Goal: Task Accomplishment & Management: Use online tool/utility

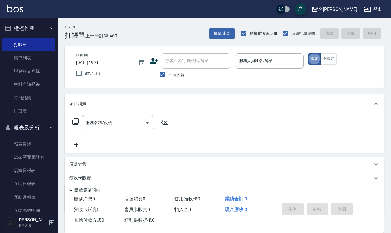
click at [252, 64] on input "服務人員姓名/編號" at bounding box center [270, 61] width 64 height 10
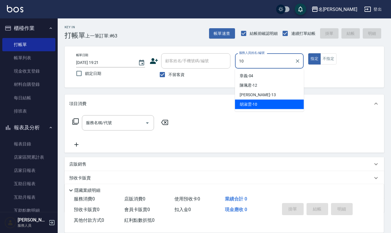
type input "[PERSON_NAME]-10"
type button "true"
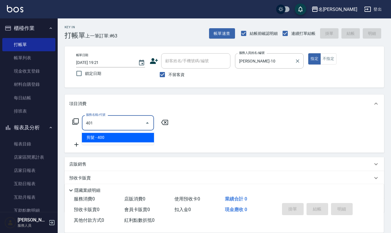
type input "剪髮(401)"
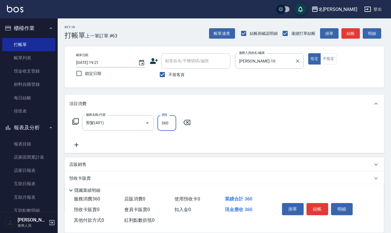
type input "360"
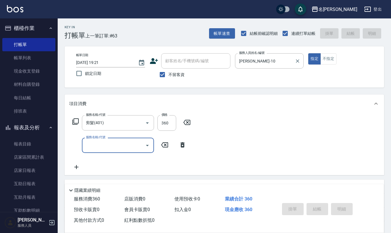
type input "[DATE] 20:08"
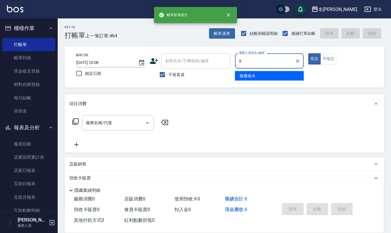
type input "[PERSON_NAME]-8"
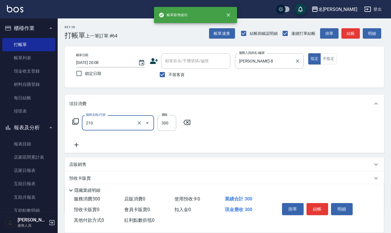
type input "歐娜洗髮精(210)"
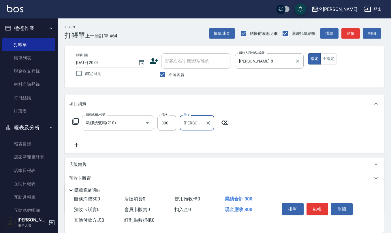
type input "[PERSON_NAME]-26"
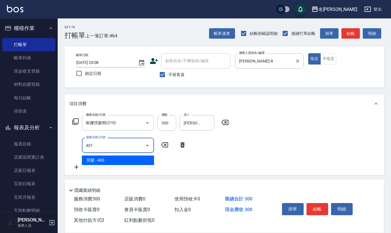
type input "剪髮(401)"
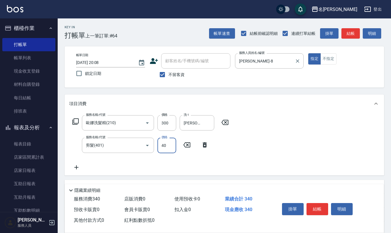
type input "400"
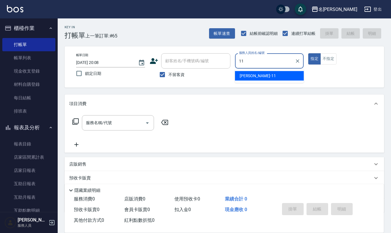
type input "[PERSON_NAME]橙-11"
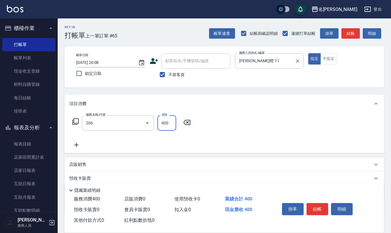
type input "健康洗(206)"
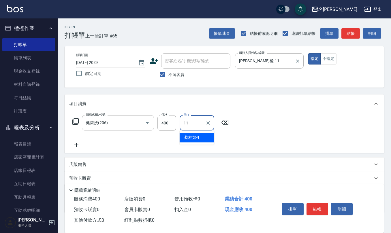
type input "[PERSON_NAME]橙-11"
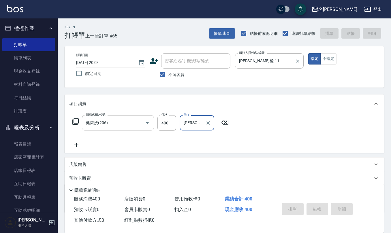
type input "[DATE] 20:09"
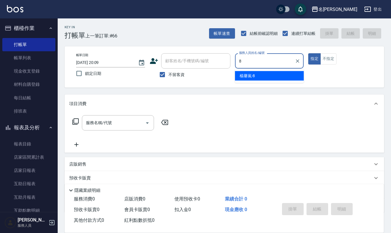
type input "[PERSON_NAME]-8"
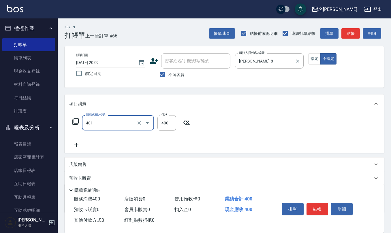
type input "剪髮(401)"
type input "50"
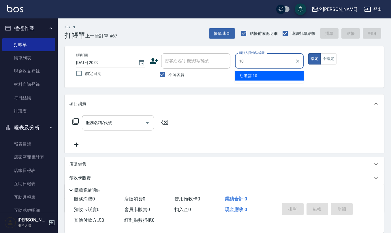
type input "[PERSON_NAME]-10"
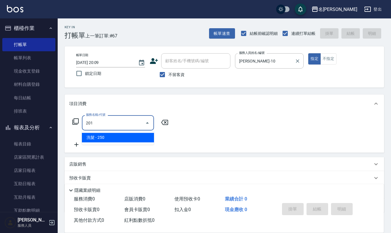
type input "洗髮(201)"
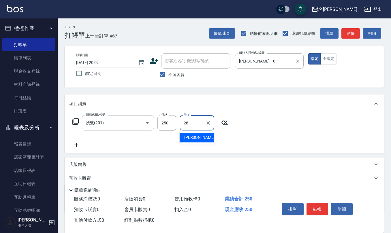
type input "[PERSON_NAME]-28"
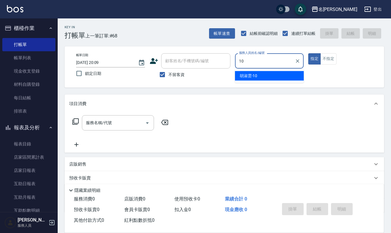
type input "[PERSON_NAME]-10"
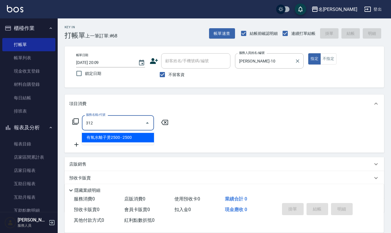
type input "有氧水離子燙2500(312)"
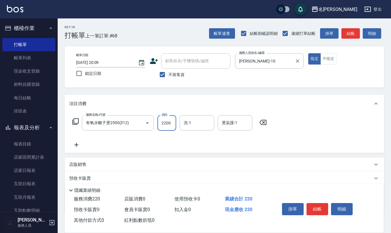
type input "2200"
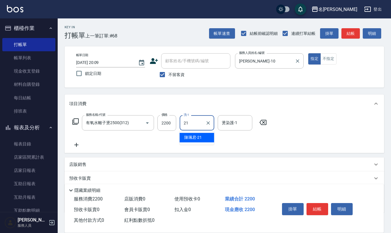
type input "[PERSON_NAME]-21"
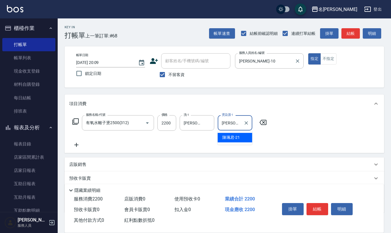
type input "[PERSON_NAME]-21"
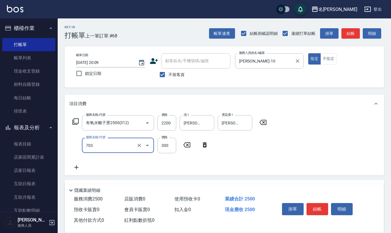
type input "(1236)設計師(703)"
type input "300"
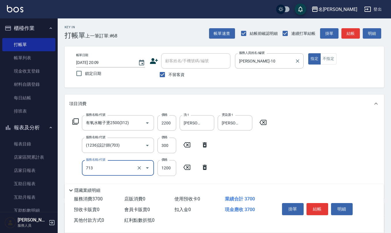
type input "水樣結構式1200(713)"
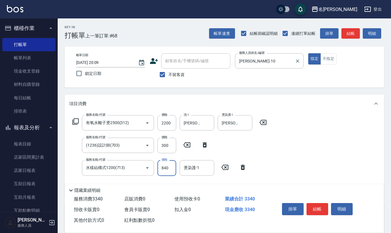
type input "840"
type input "[PERSON_NAME]-21"
click at [320, 54] on div "指定 不指定" at bounding box center [342, 58] width 69 height 11
click at [334, 64] on button "不指定" at bounding box center [328, 58] width 16 height 11
type button "false"
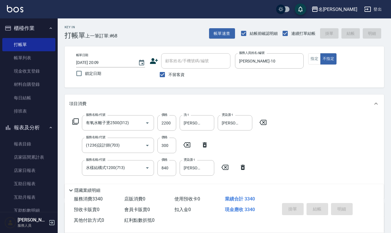
type input "[DATE] 20:10"
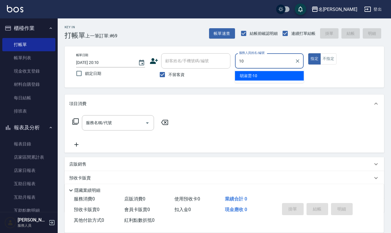
type input "[PERSON_NAME]-10"
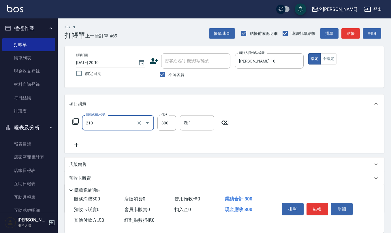
type input "歐娜洗髮精(210)"
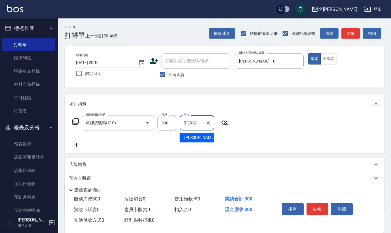
type input "[PERSON_NAME]-32"
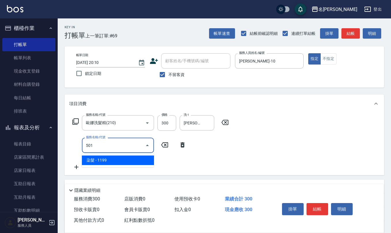
type input "染髮(501)"
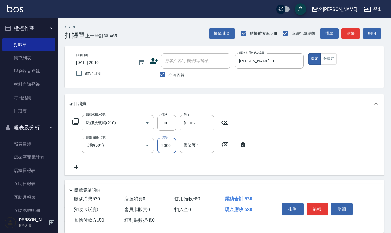
type input "2300"
type input "[PERSON_NAME]-32"
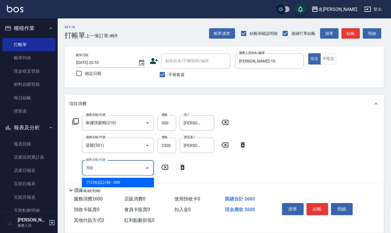
type input "(1236)設計師(703)"
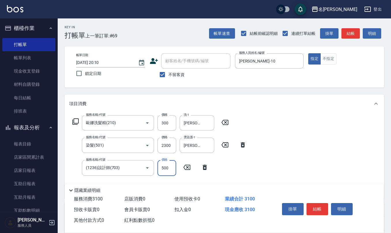
type input "500"
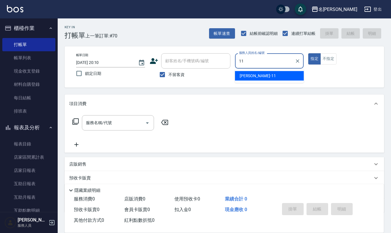
type input "[PERSON_NAME]橙-11"
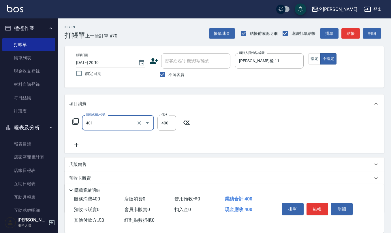
type input "剪髮(401)"
type input "180"
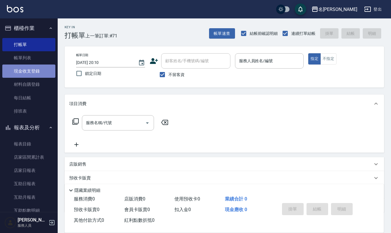
click at [48, 67] on link "現金收支登錄" at bounding box center [28, 71] width 53 height 13
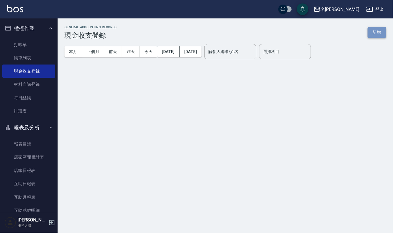
click at [375, 31] on button "新增" at bounding box center [377, 32] width 18 height 11
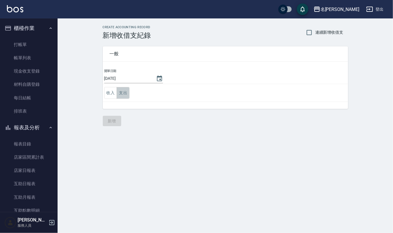
click at [125, 93] on button "支出" at bounding box center [123, 93] width 13 height 12
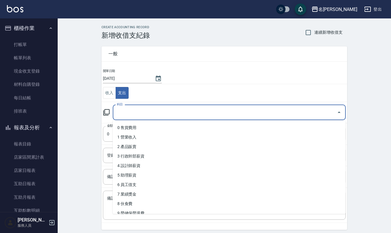
click at [161, 109] on input "科目" at bounding box center [224, 113] width 219 height 10
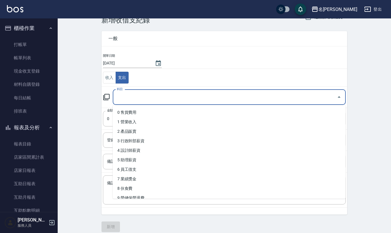
scroll to position [22, 0]
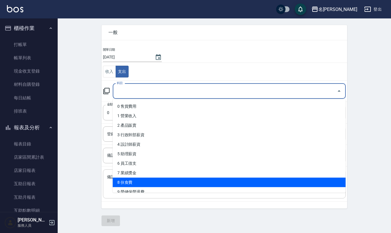
click at [153, 183] on li "8 伙食費" at bounding box center [229, 183] width 233 height 10
type input "8 伙食費"
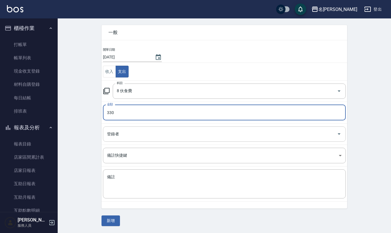
type input "330"
click at [170, 134] on input "登錄者" at bounding box center [220, 134] width 229 height 10
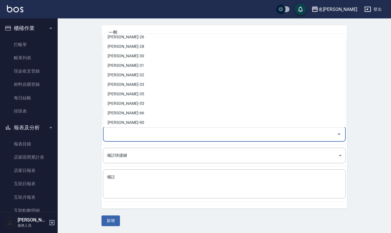
scroll to position [254, 0]
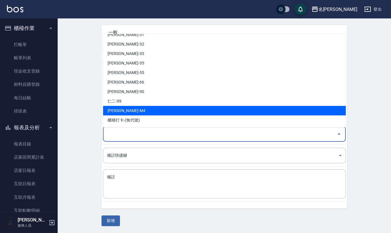
click at [144, 106] on li "[PERSON_NAME]-M4" at bounding box center [224, 111] width 243 height 10
type input "[PERSON_NAME]-M4"
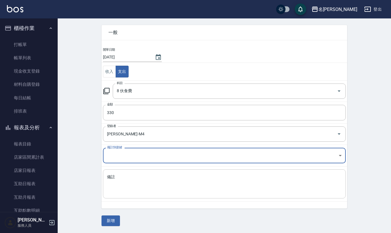
drag, startPoint x: 147, startPoint y: 177, endPoint x: 133, endPoint y: 184, distance: 15.2
click at [146, 177] on textarea "備註" at bounding box center [224, 184] width 235 height 20
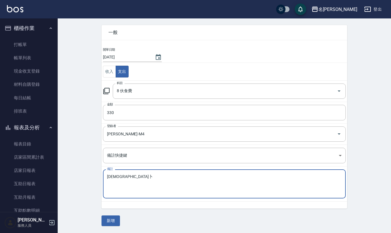
type textarea "中"
type textarea "晚餐330"
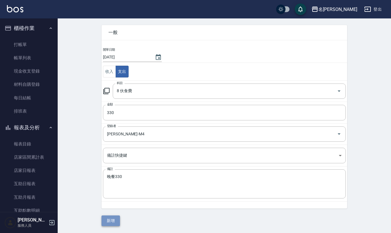
click at [108, 223] on button "新增" at bounding box center [110, 221] width 18 height 11
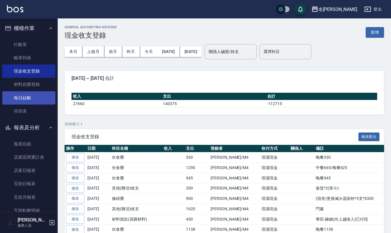
click at [21, 101] on link "每日結帳" at bounding box center [28, 97] width 53 height 13
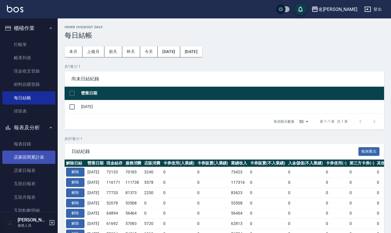
click at [38, 159] on link "店家區間累計表" at bounding box center [28, 157] width 53 height 13
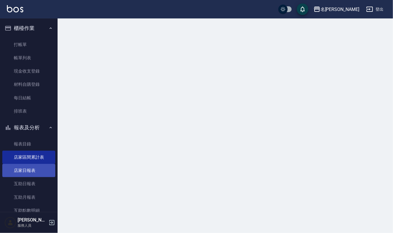
click at [38, 168] on link "店家日報表" at bounding box center [28, 170] width 53 height 13
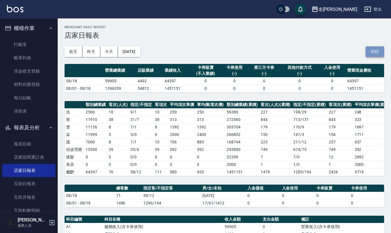
click at [375, 47] on button "列印" at bounding box center [375, 51] width 18 height 11
click at [30, 184] on link "互助日報表" at bounding box center [28, 183] width 53 height 13
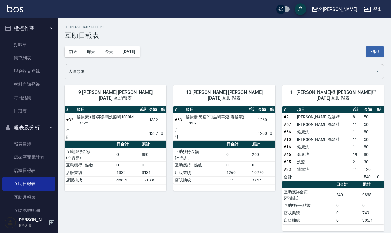
click at [124, 72] on input "人員類別" at bounding box center [220, 72] width 306 height 10
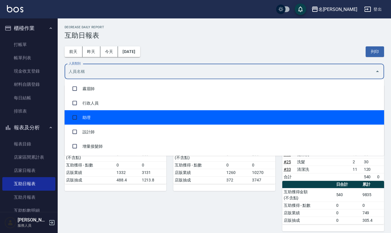
click at [110, 119] on li "助理" at bounding box center [224, 117] width 319 height 14
checkbox input "true"
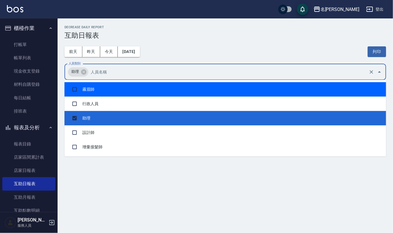
click at [223, 22] on div "名[PERSON_NAME] [DATE] 互助日報表 列印時間： [DATE][PHONE_NUMBER]:13 Decrease Daily Report…" at bounding box center [226, 73] width 336 height 110
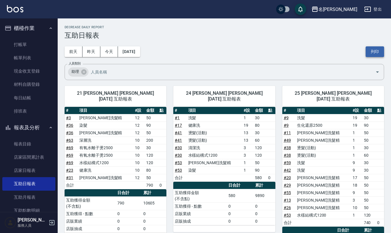
click at [376, 51] on button "列印" at bounding box center [375, 51] width 18 height 11
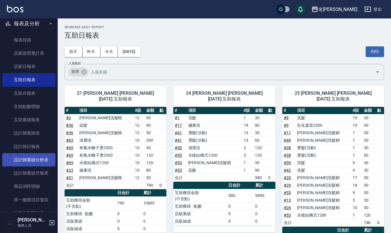
scroll to position [115, 0]
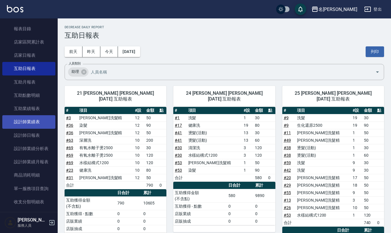
click at [25, 126] on link "設計師業績表" at bounding box center [28, 121] width 53 height 13
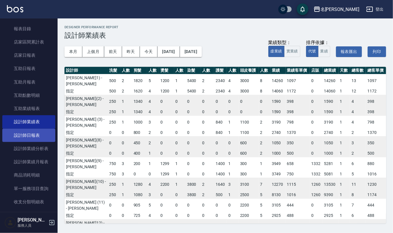
click at [29, 140] on link "設計師日報表" at bounding box center [28, 135] width 53 height 13
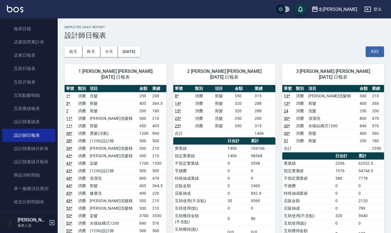
click at [372, 46] on div "[DATE] [DATE] [DATE] [DATE] 列印" at bounding box center [224, 51] width 319 height 25
click at [373, 47] on button "列印" at bounding box center [375, 51] width 18 height 11
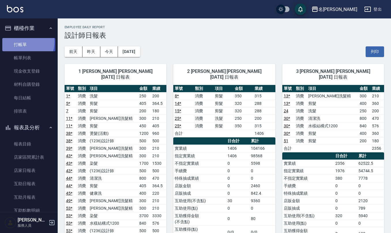
click at [20, 41] on link "打帳單" at bounding box center [28, 44] width 53 height 13
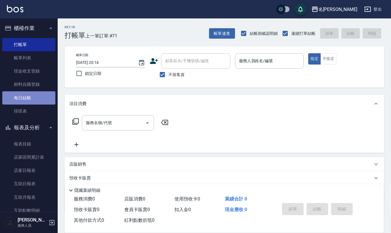
click at [31, 98] on link "每日結帳" at bounding box center [28, 97] width 53 height 13
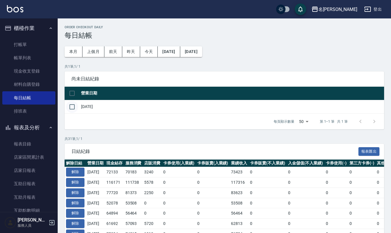
click at [74, 104] on input "checkbox" at bounding box center [72, 107] width 12 height 12
checkbox input "true"
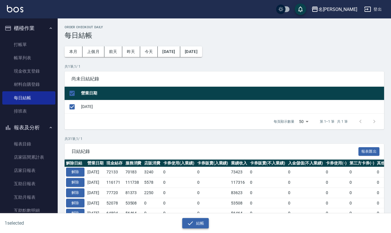
click at [196, 227] on button "結帳" at bounding box center [195, 223] width 27 height 11
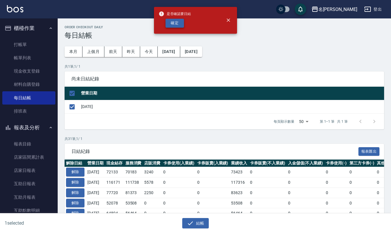
click at [176, 22] on button "確定" at bounding box center [174, 23] width 18 height 9
checkbox input "false"
